Goal: Information Seeking & Learning: Learn about a topic

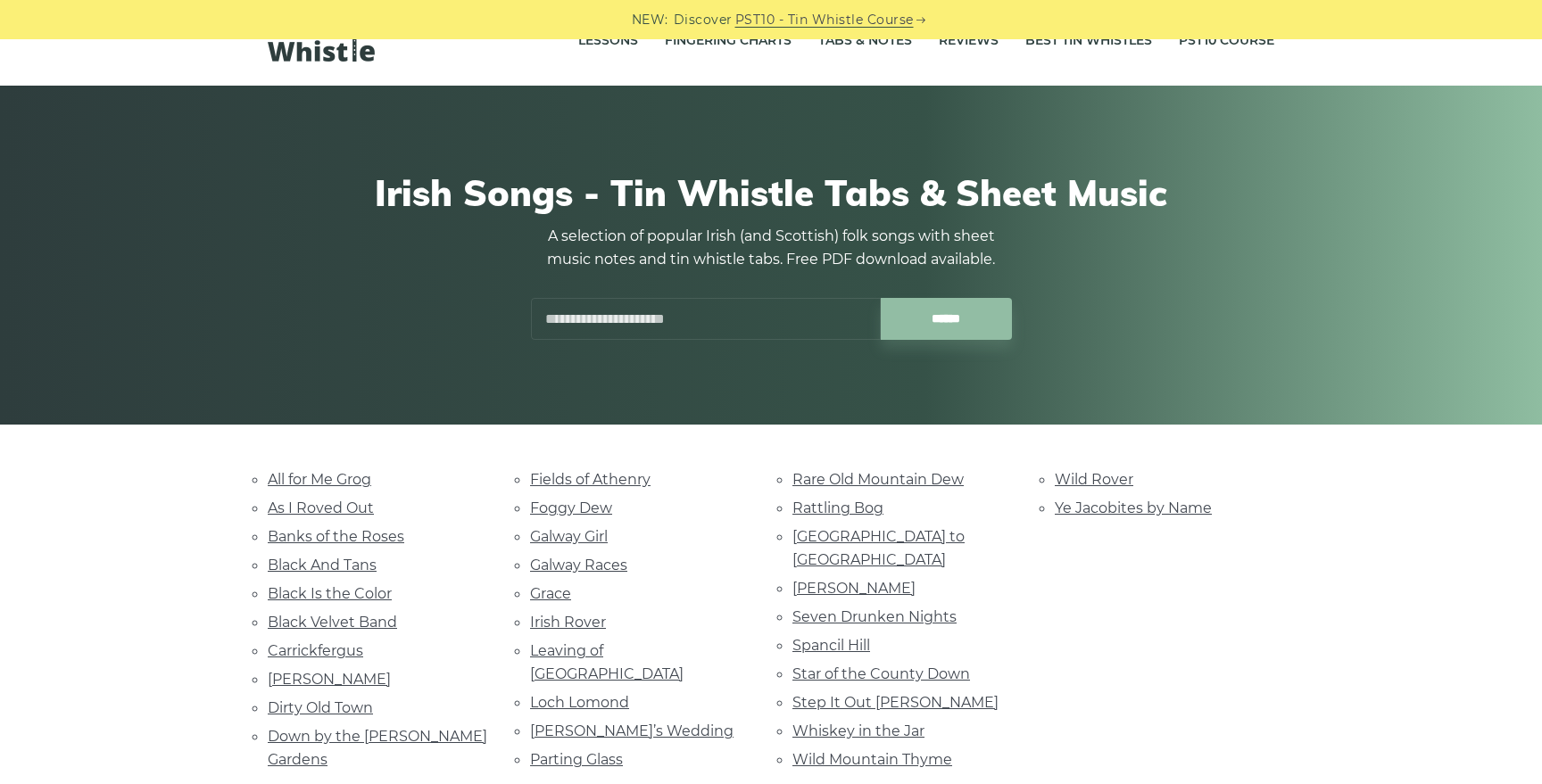
scroll to position [45, 0]
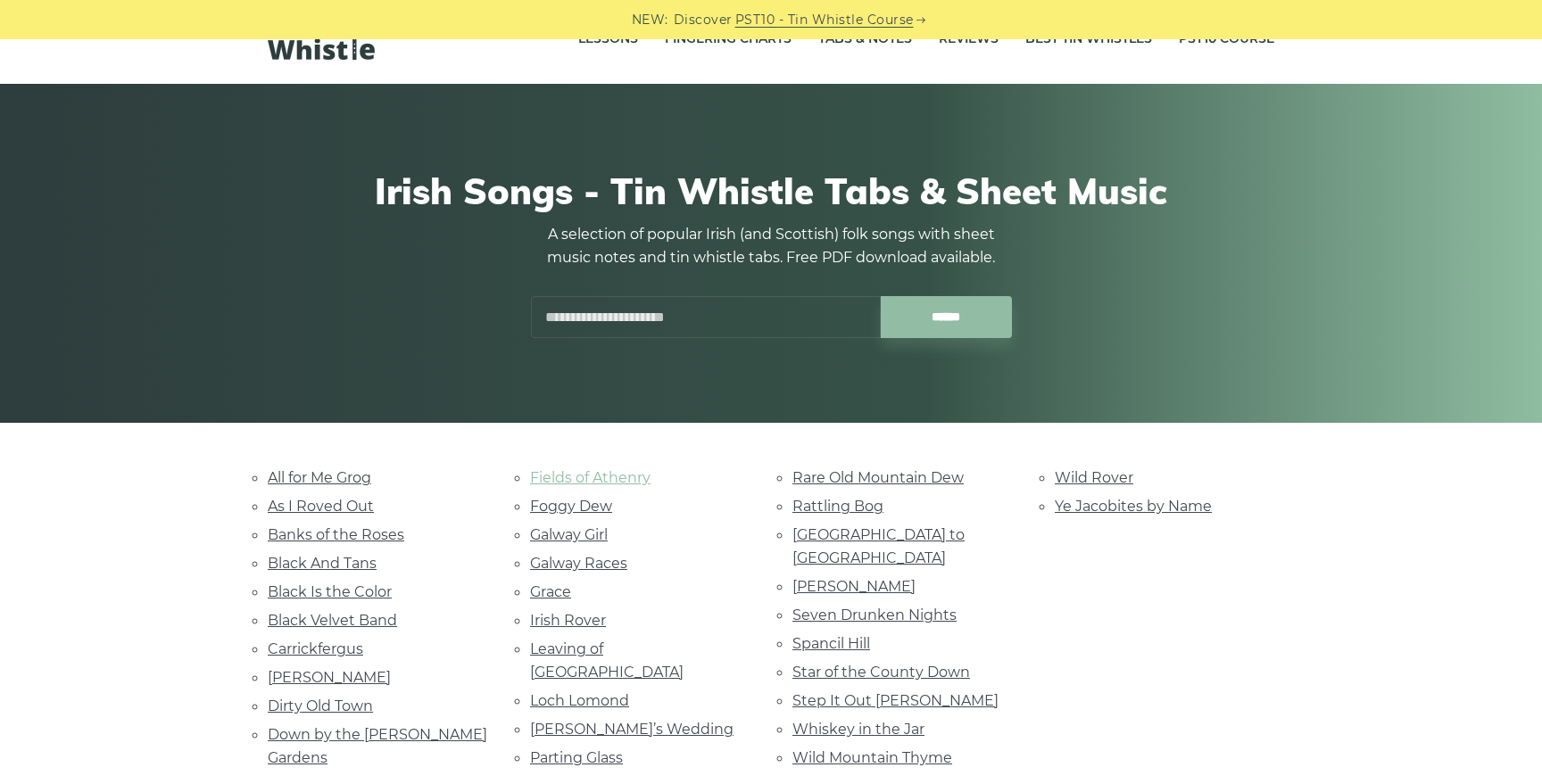
click at [569, 475] on link "Fields of Athenry" at bounding box center [590, 478] width 121 height 17
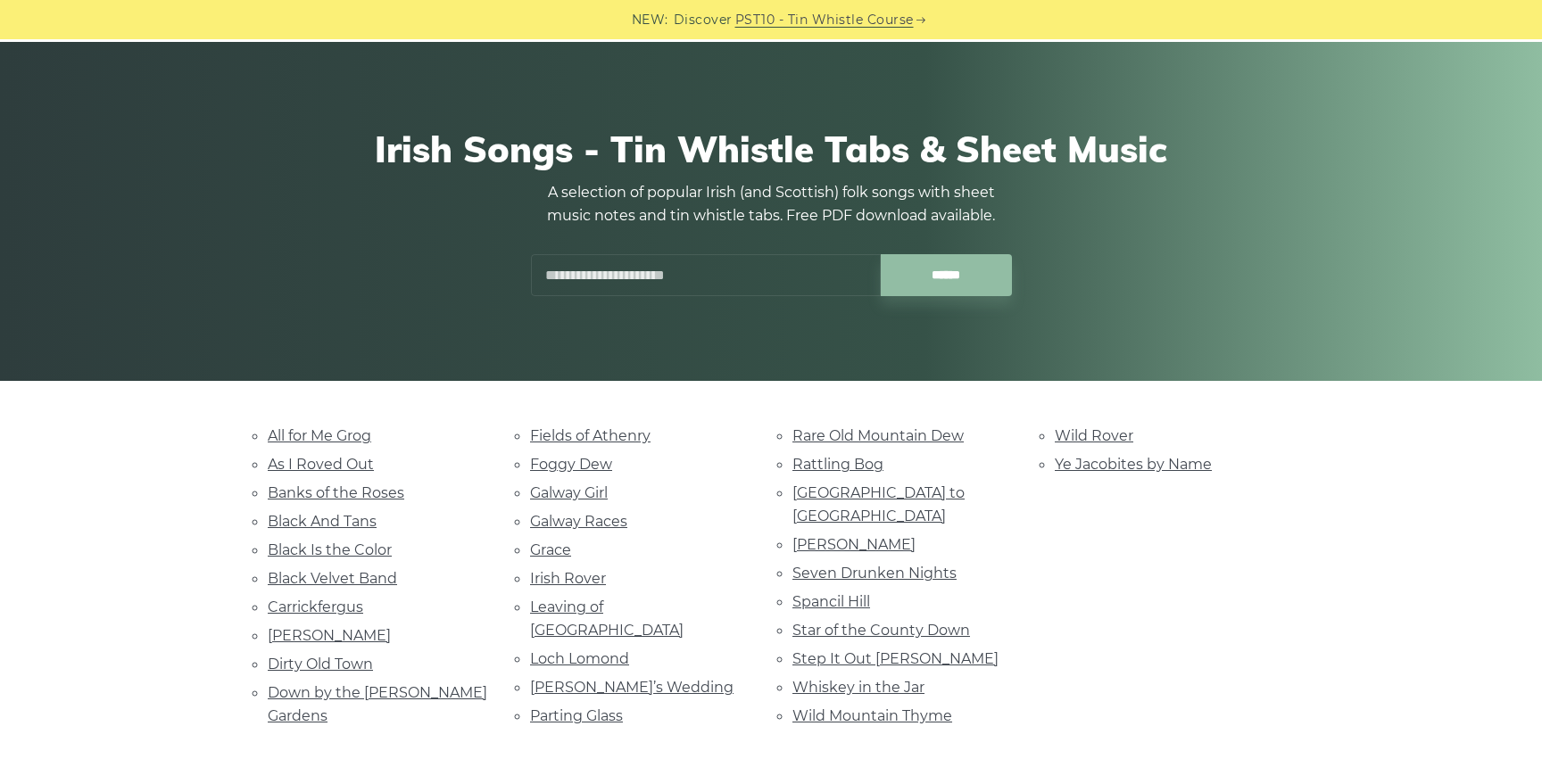
scroll to position [89, 0]
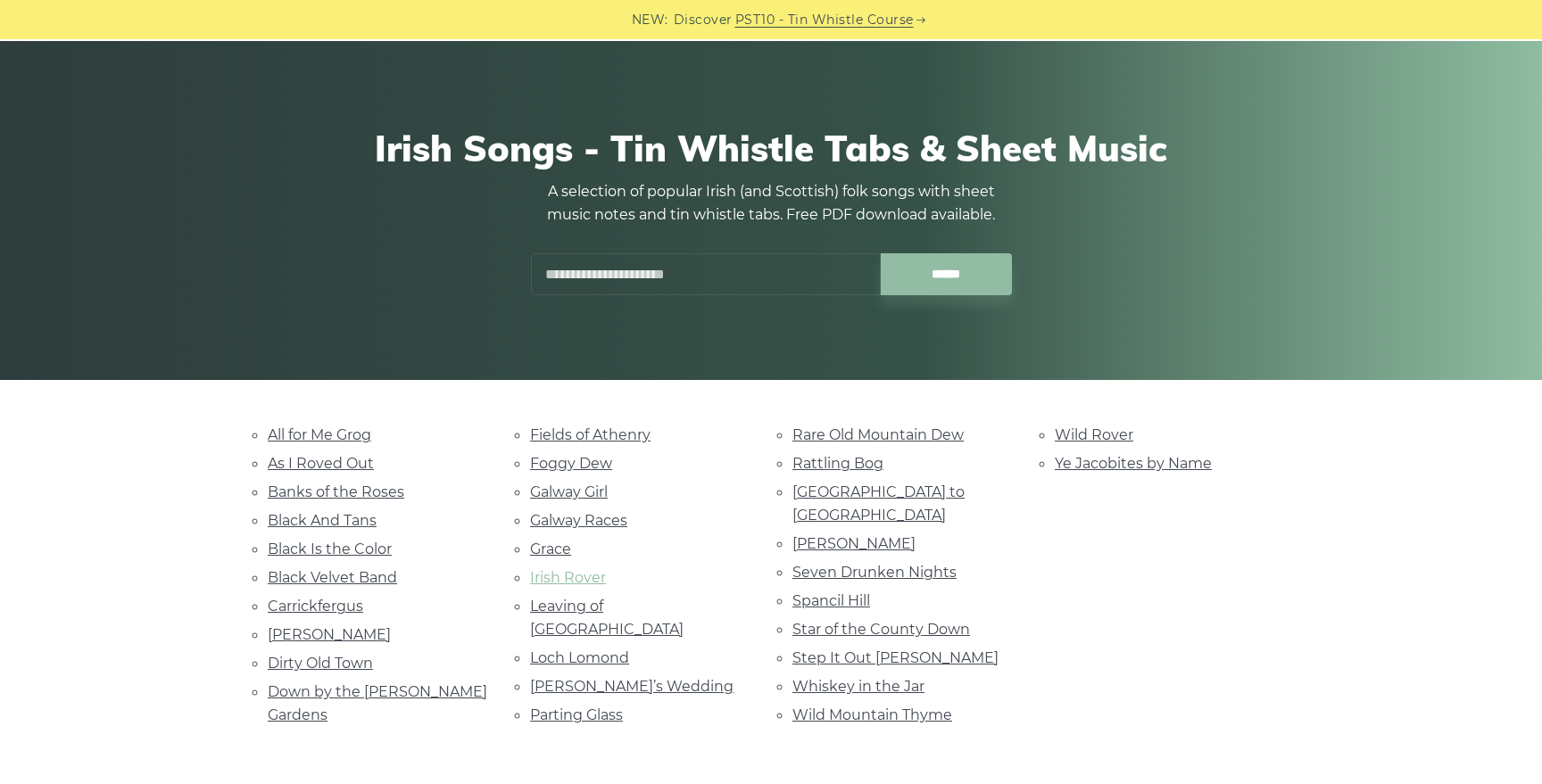
click at [562, 578] on link "Irish Rover" at bounding box center [568, 578] width 76 height 17
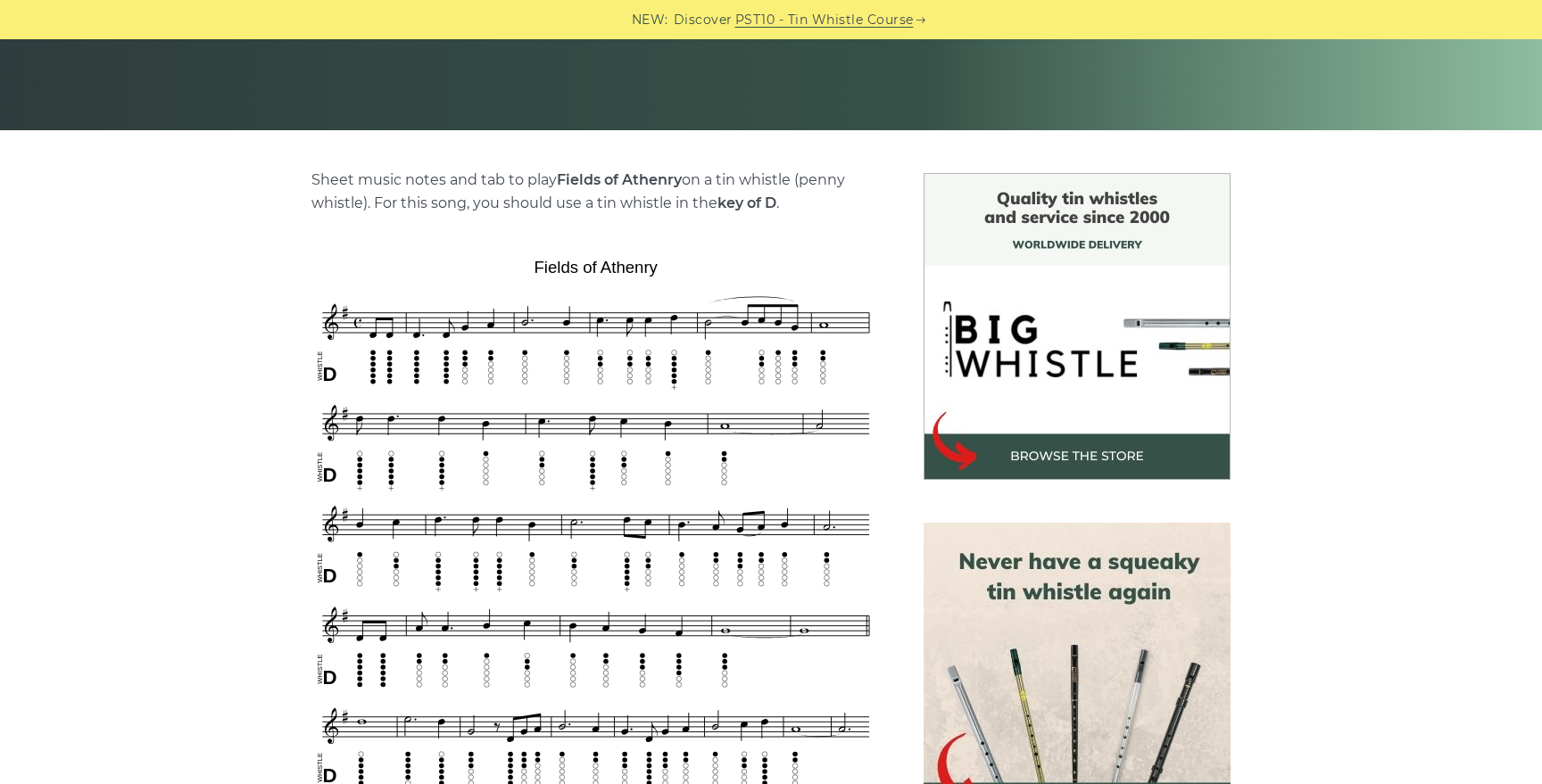
scroll to position [344, 0]
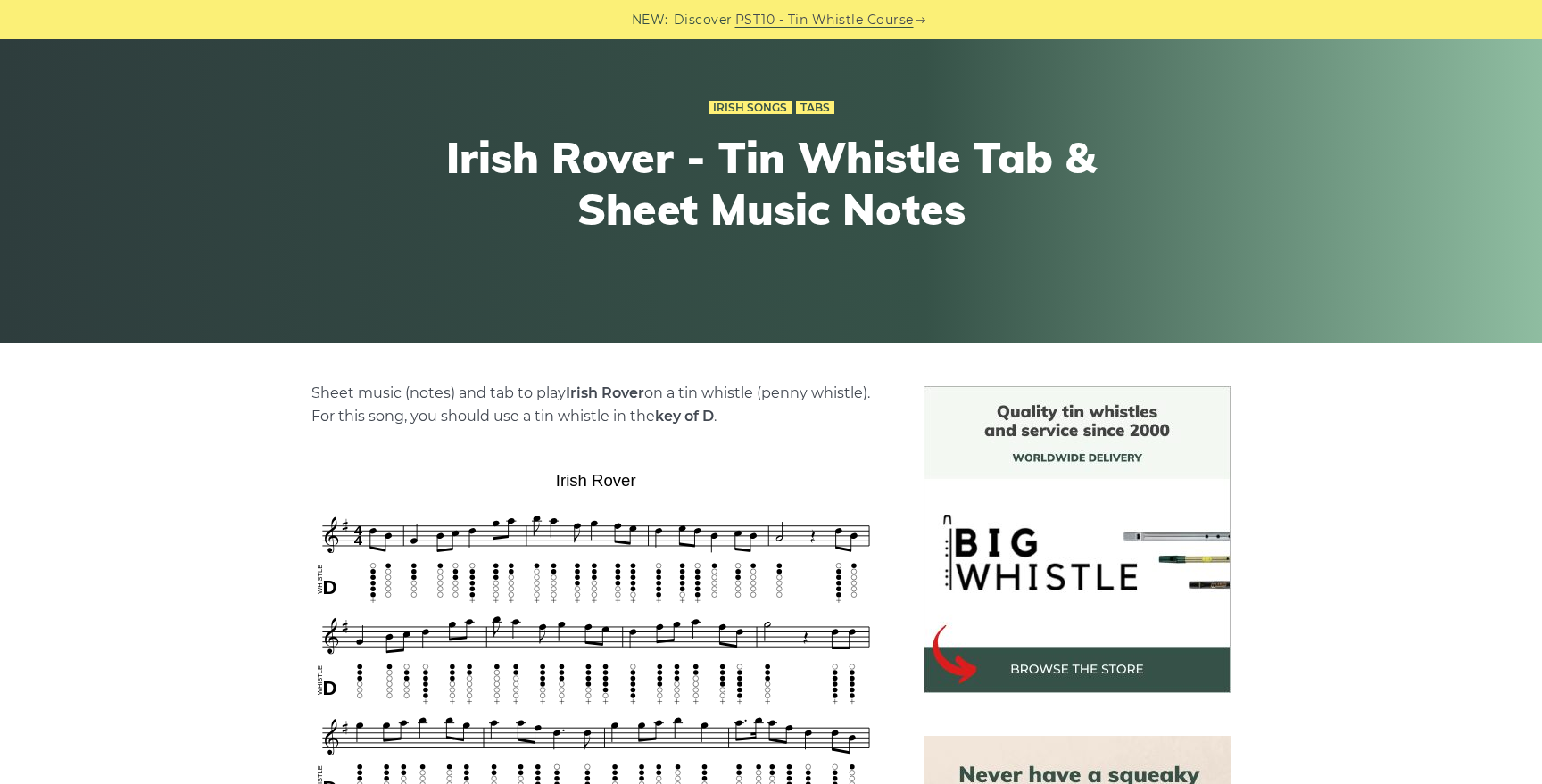
scroll to position [63, 0]
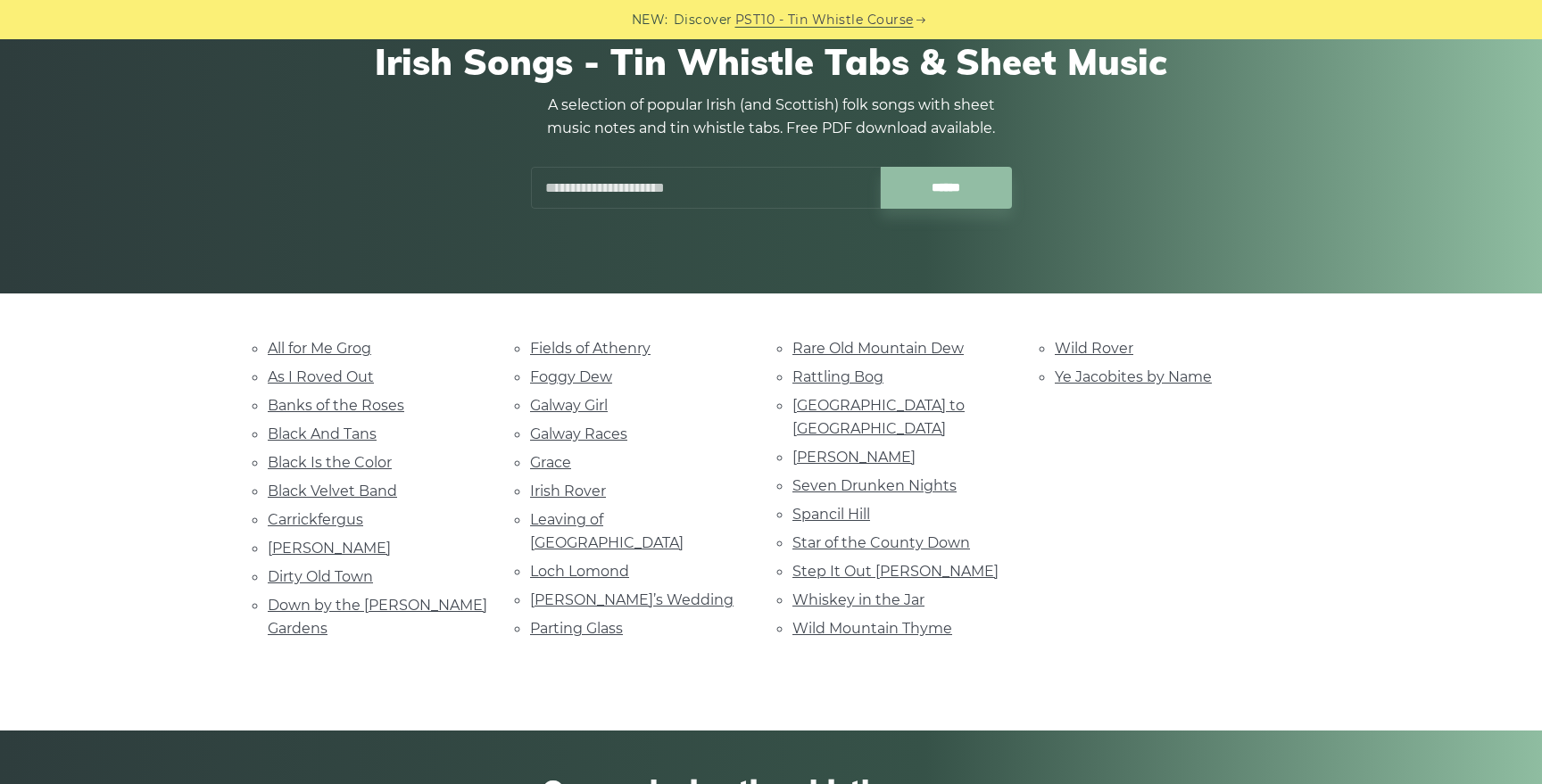
scroll to position [176, 0]
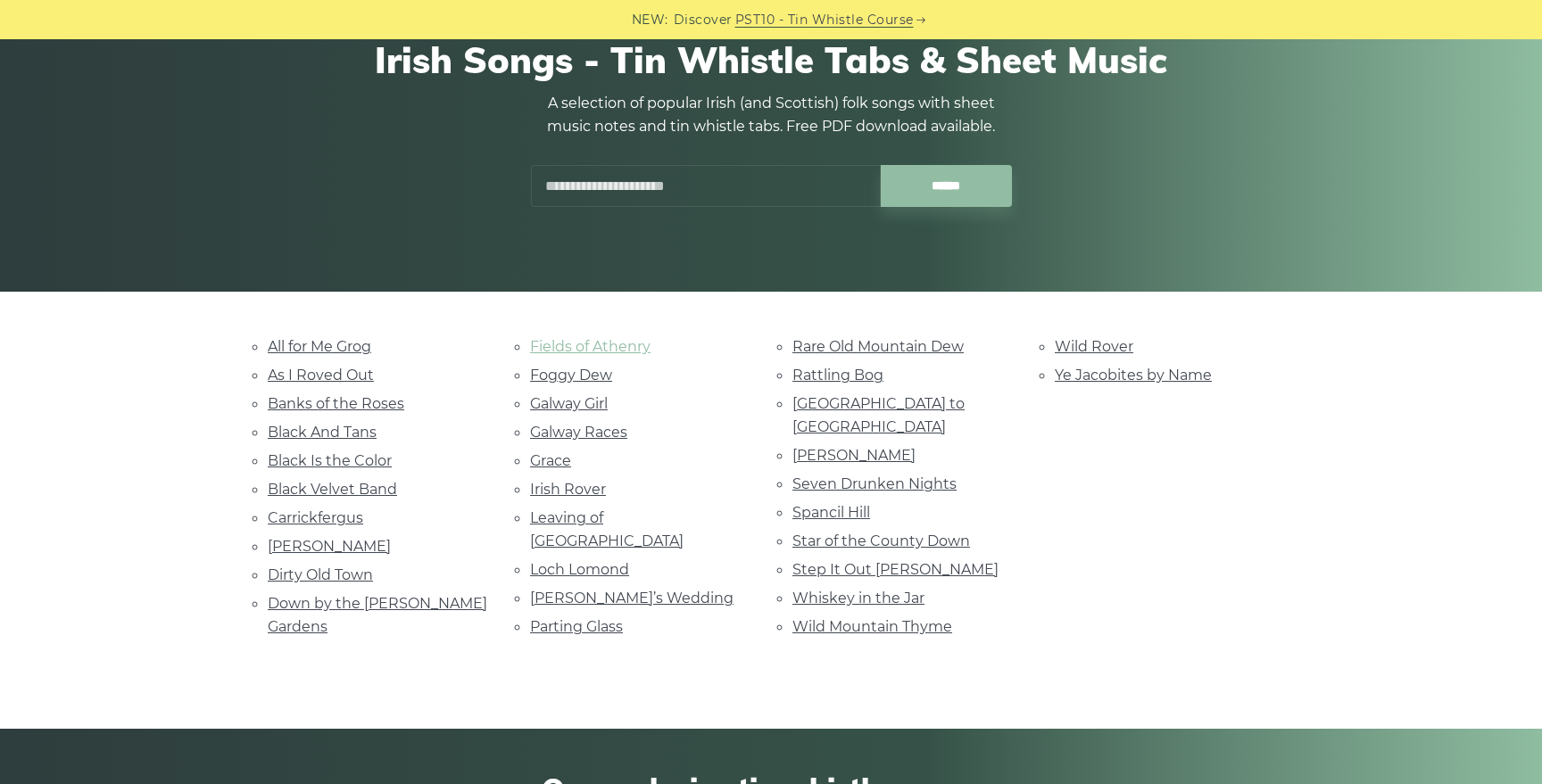
click at [577, 346] on link "Fields of Athenry" at bounding box center [590, 347] width 121 height 17
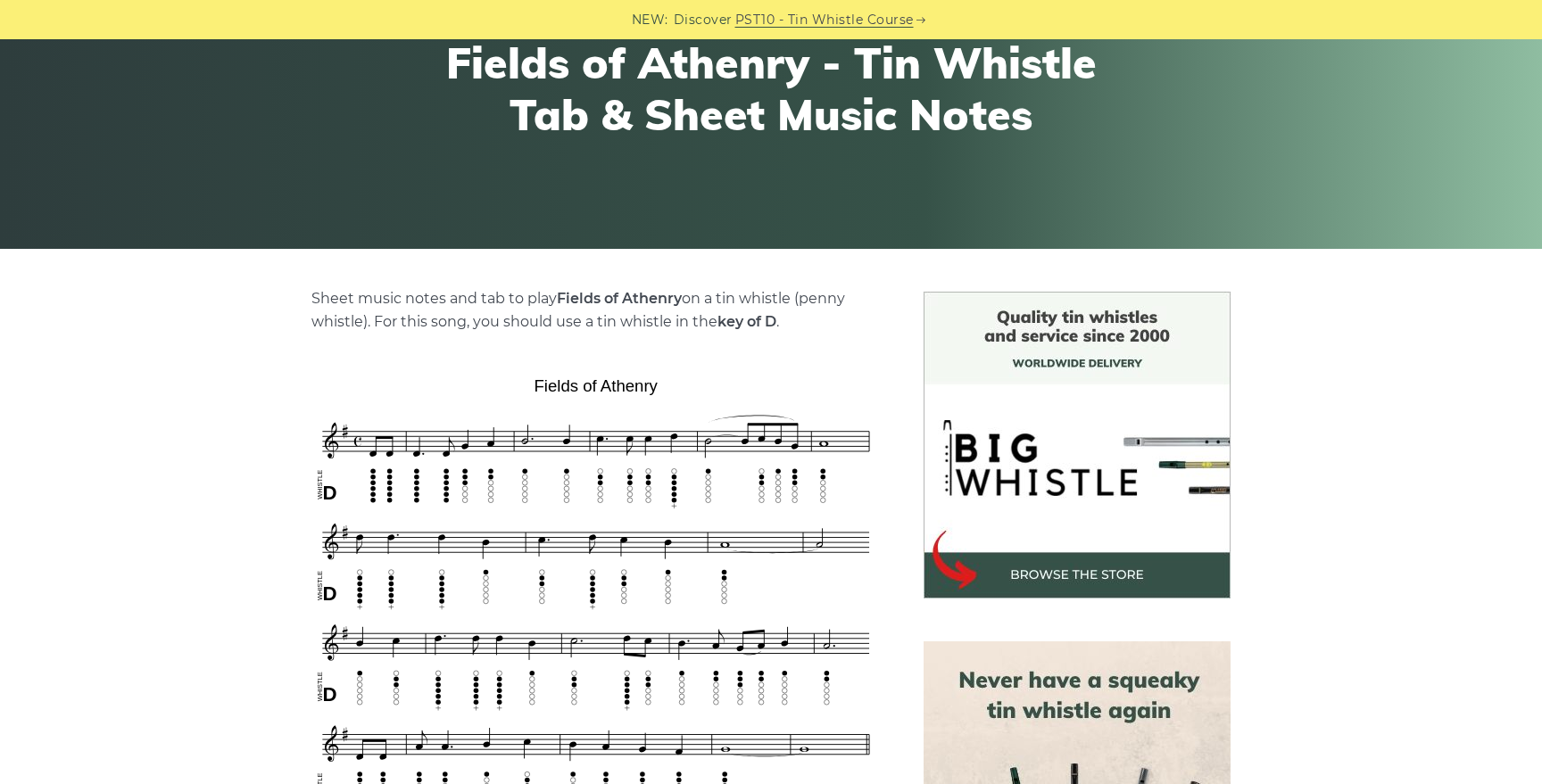
scroll to position [221, 0]
